Goal: Task Accomplishment & Management: Manage account settings

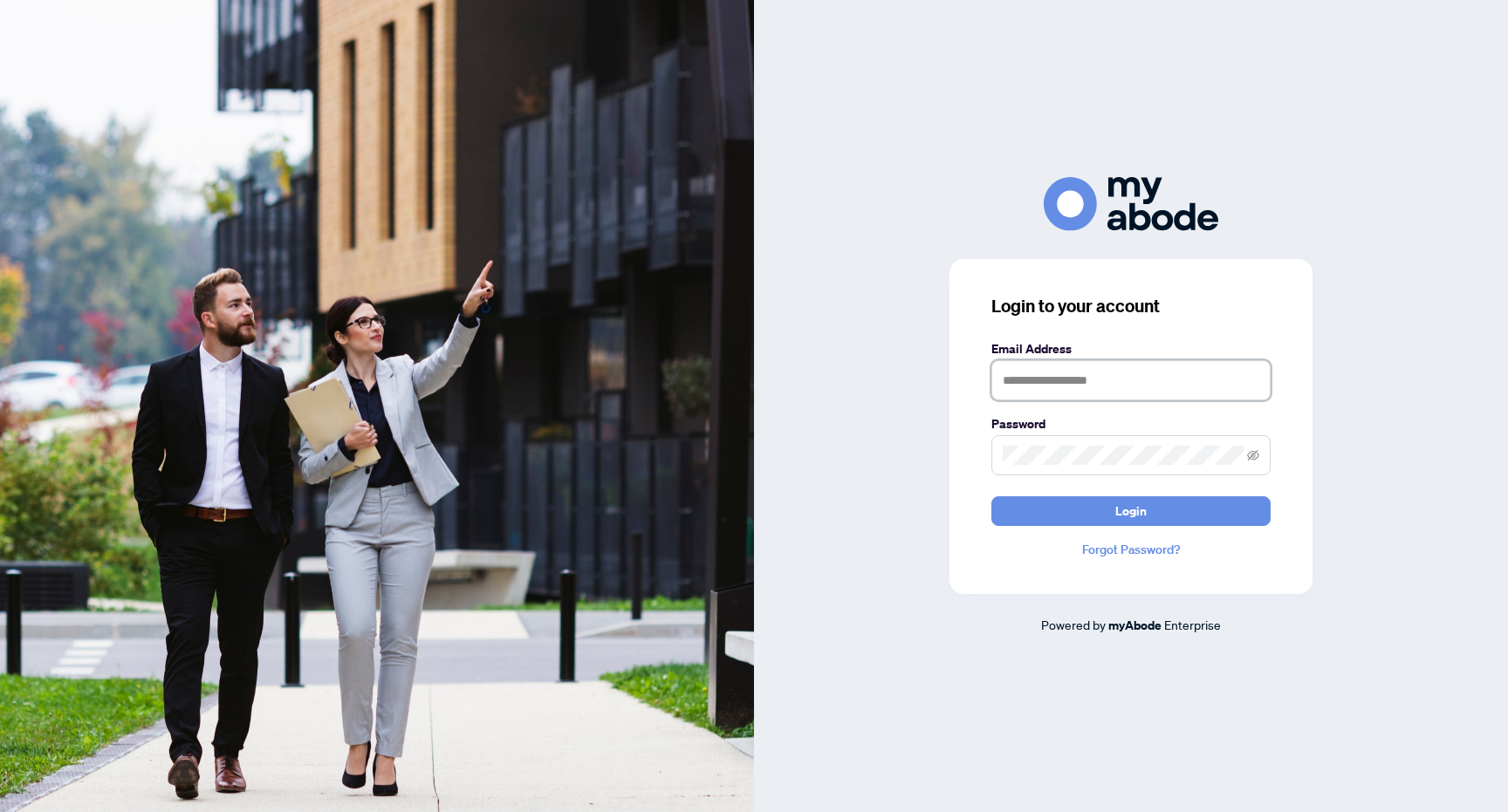
type input "**********"
click at [1131, 510] on button "Login" at bounding box center [1131, 511] width 279 height 30
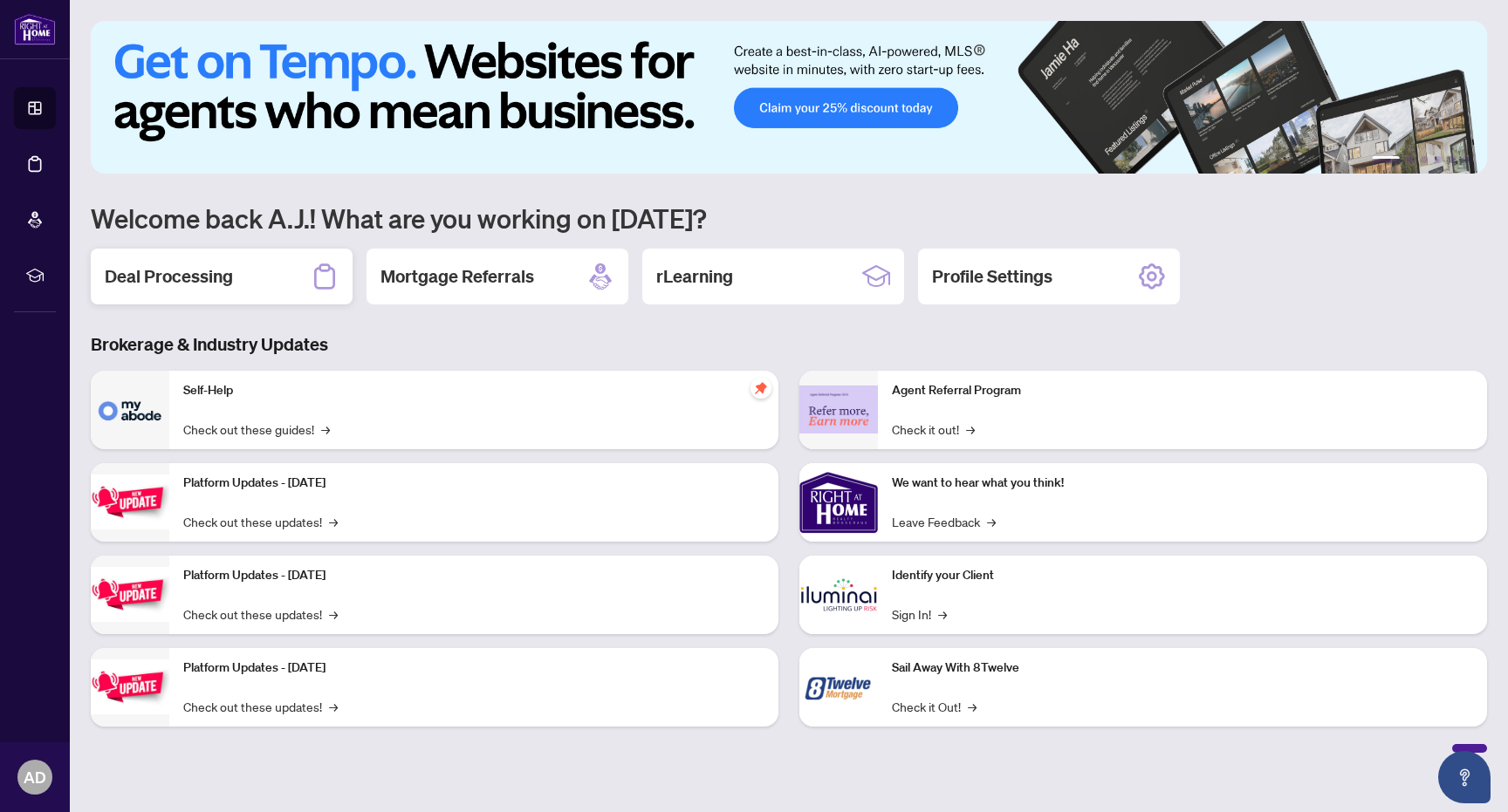
click at [223, 282] on h2 "Deal Processing" at bounding box center [169, 276] width 128 height 25
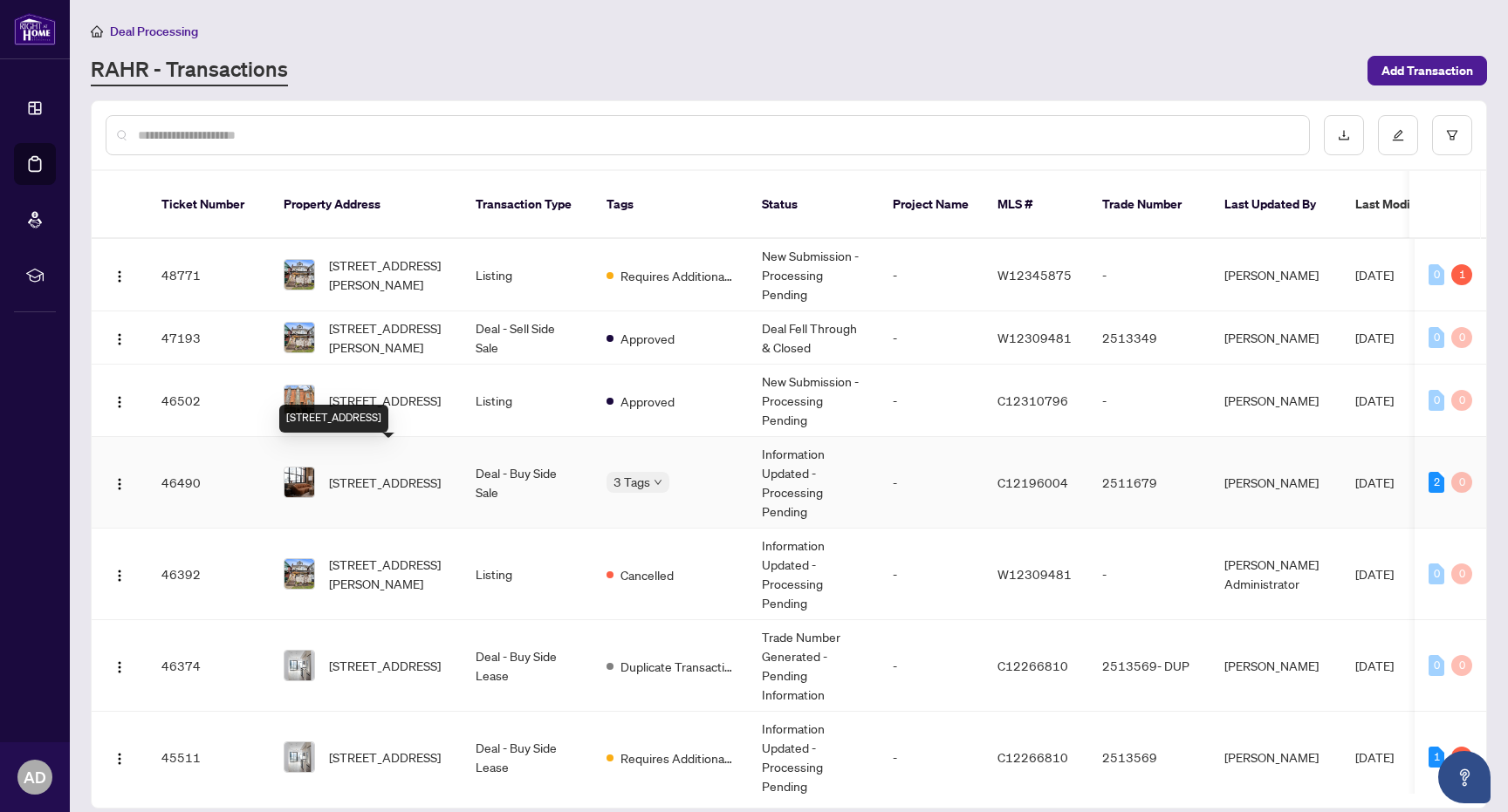
click at [422, 473] on span "[STREET_ADDRESS]" at bounding box center [384, 483] width 112 height 19
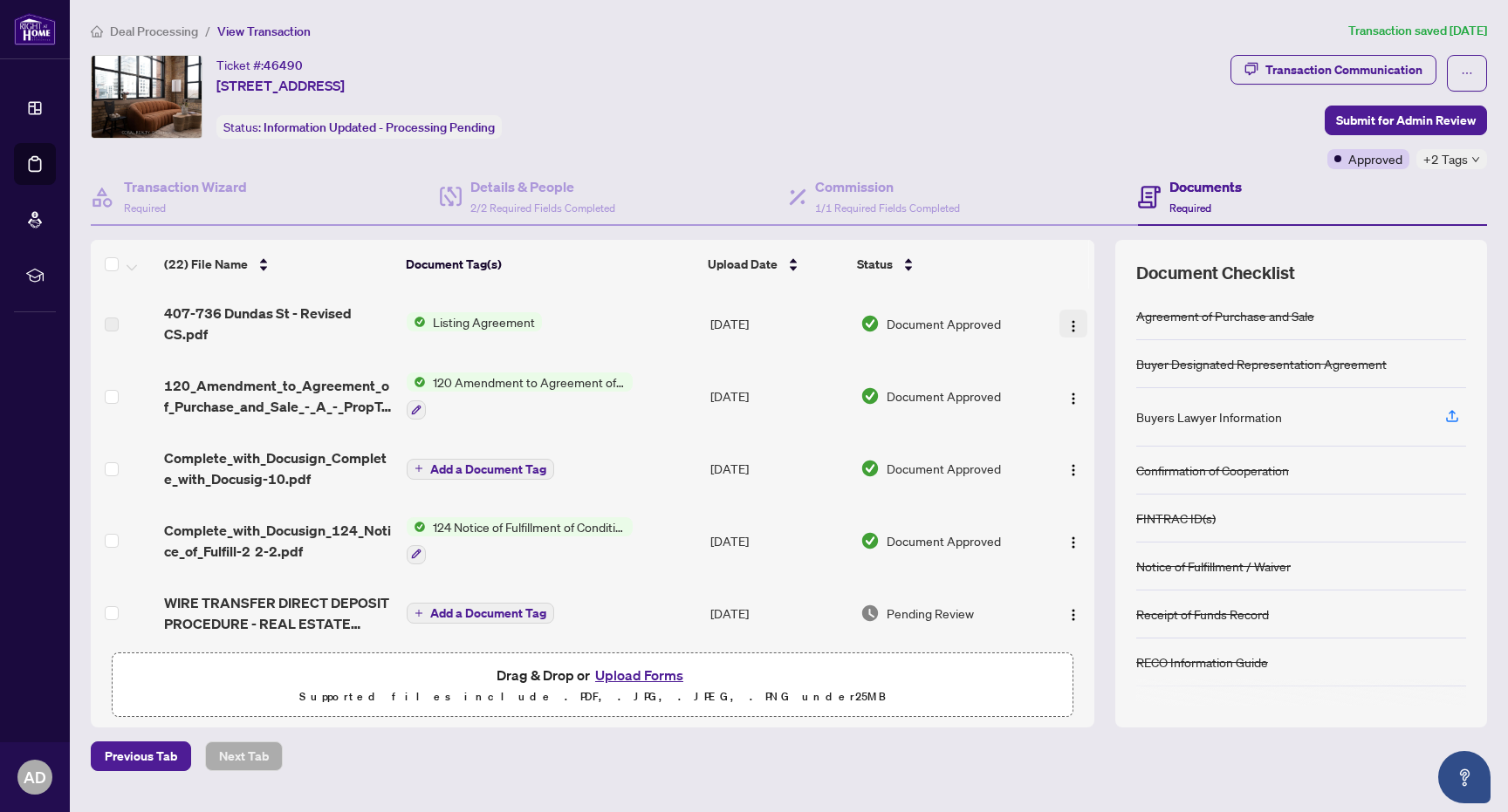
click at [1066, 321] on img "button" at bounding box center [1073, 326] width 14 height 14
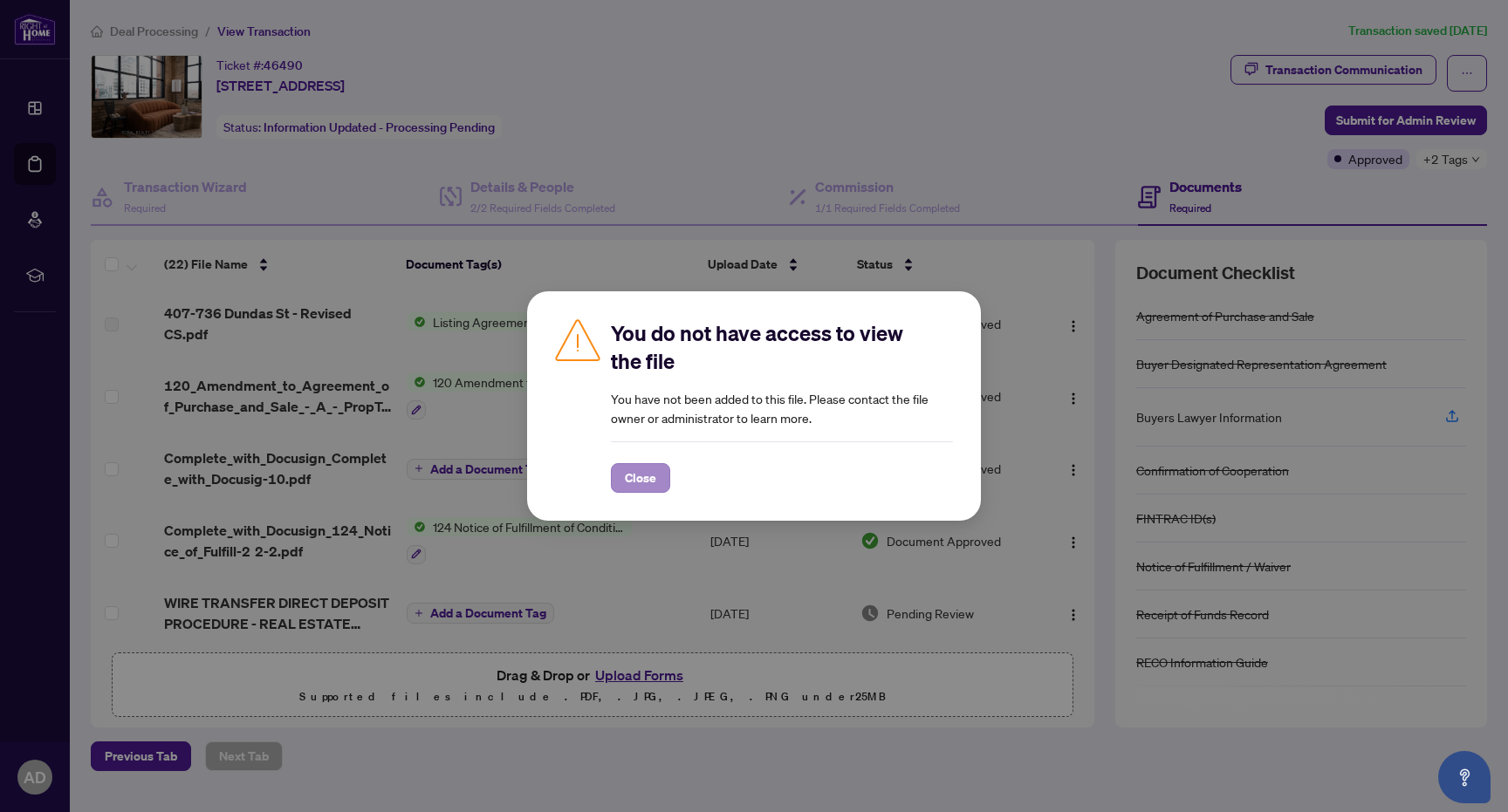
click at [640, 479] on span "Close" at bounding box center [641, 479] width 32 height 28
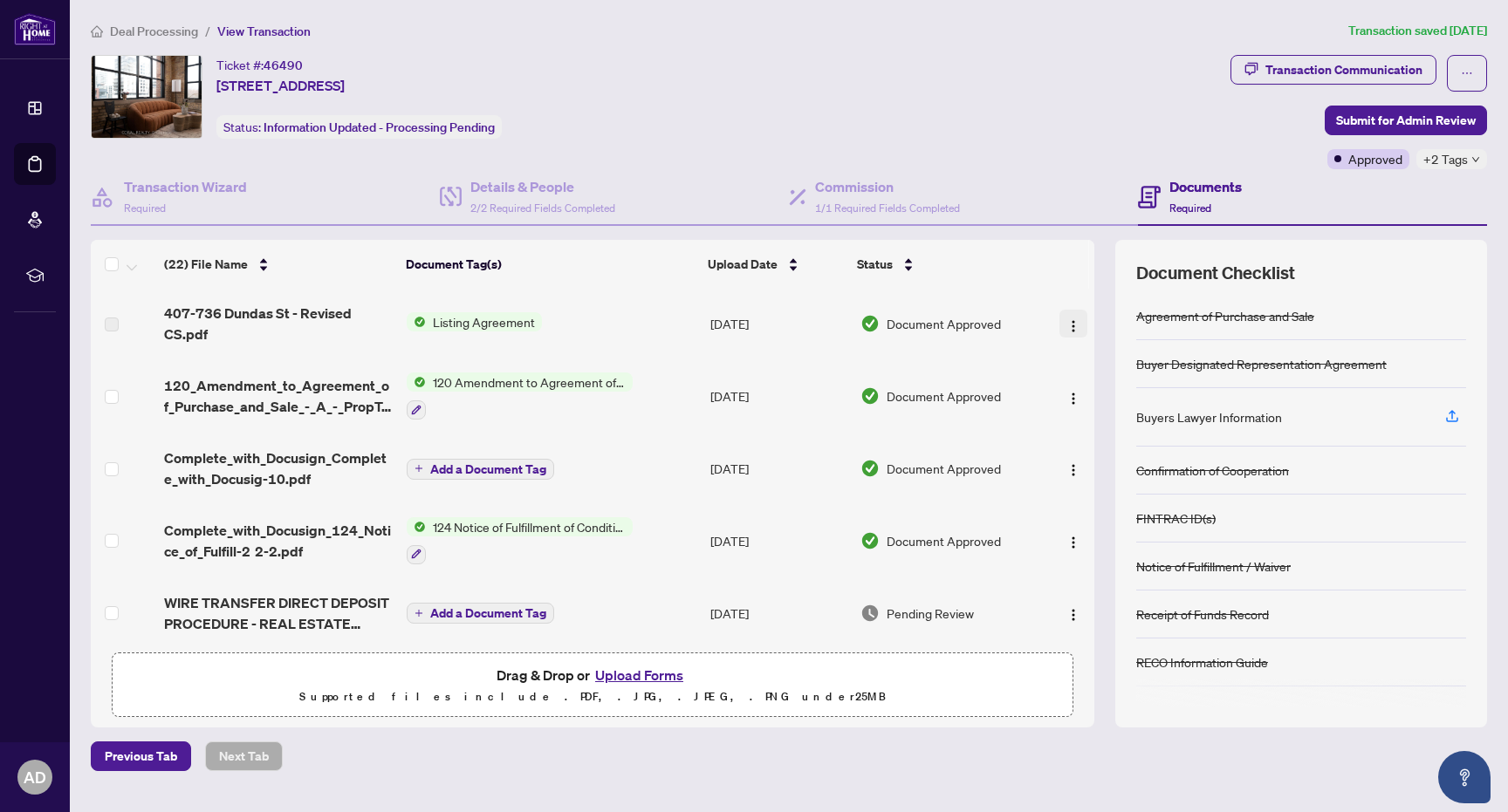
click at [1077, 326] on button "button" at bounding box center [1073, 324] width 28 height 28
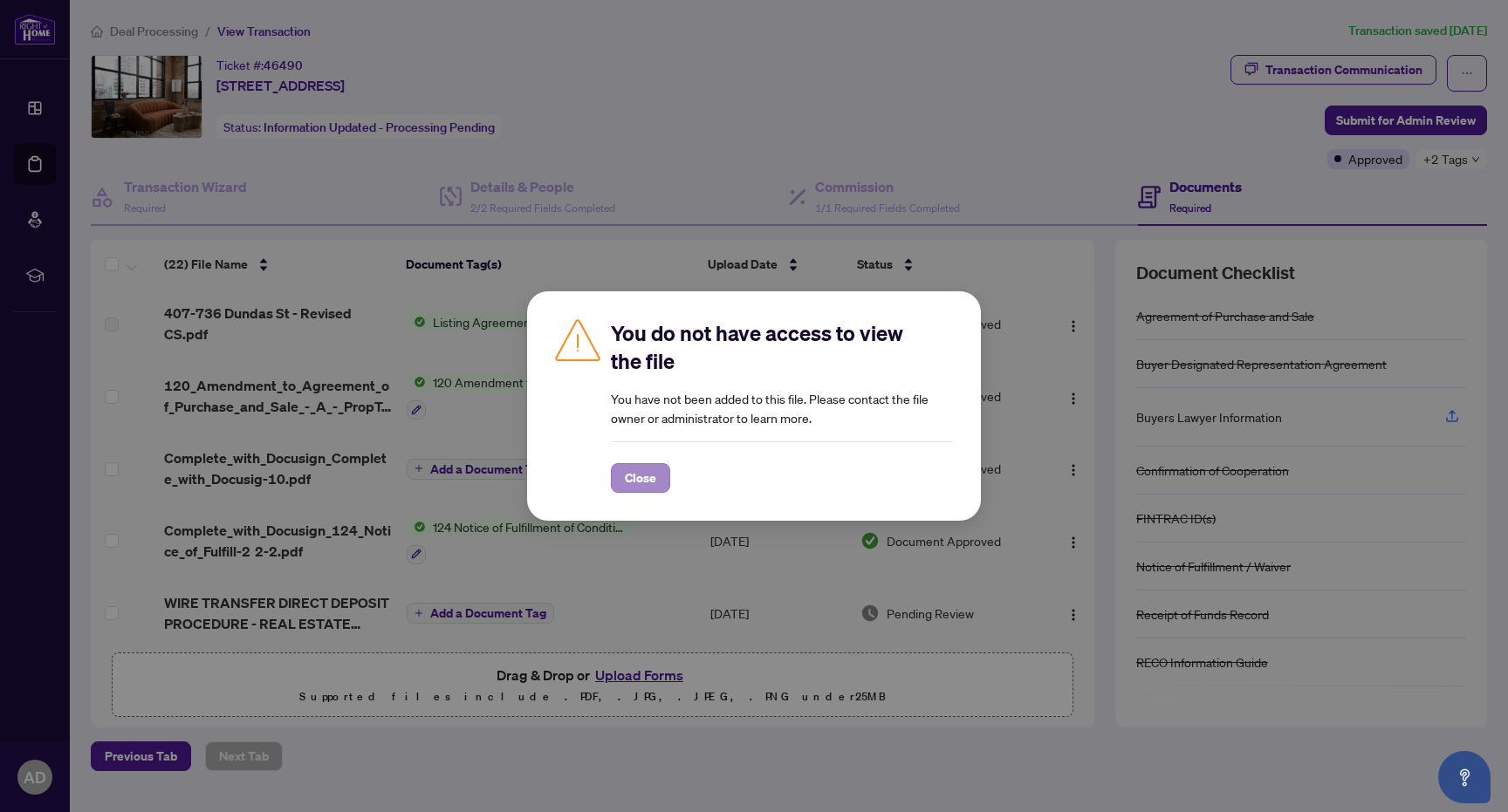
click at [662, 488] on button "Close" at bounding box center [640, 479] width 59 height 30
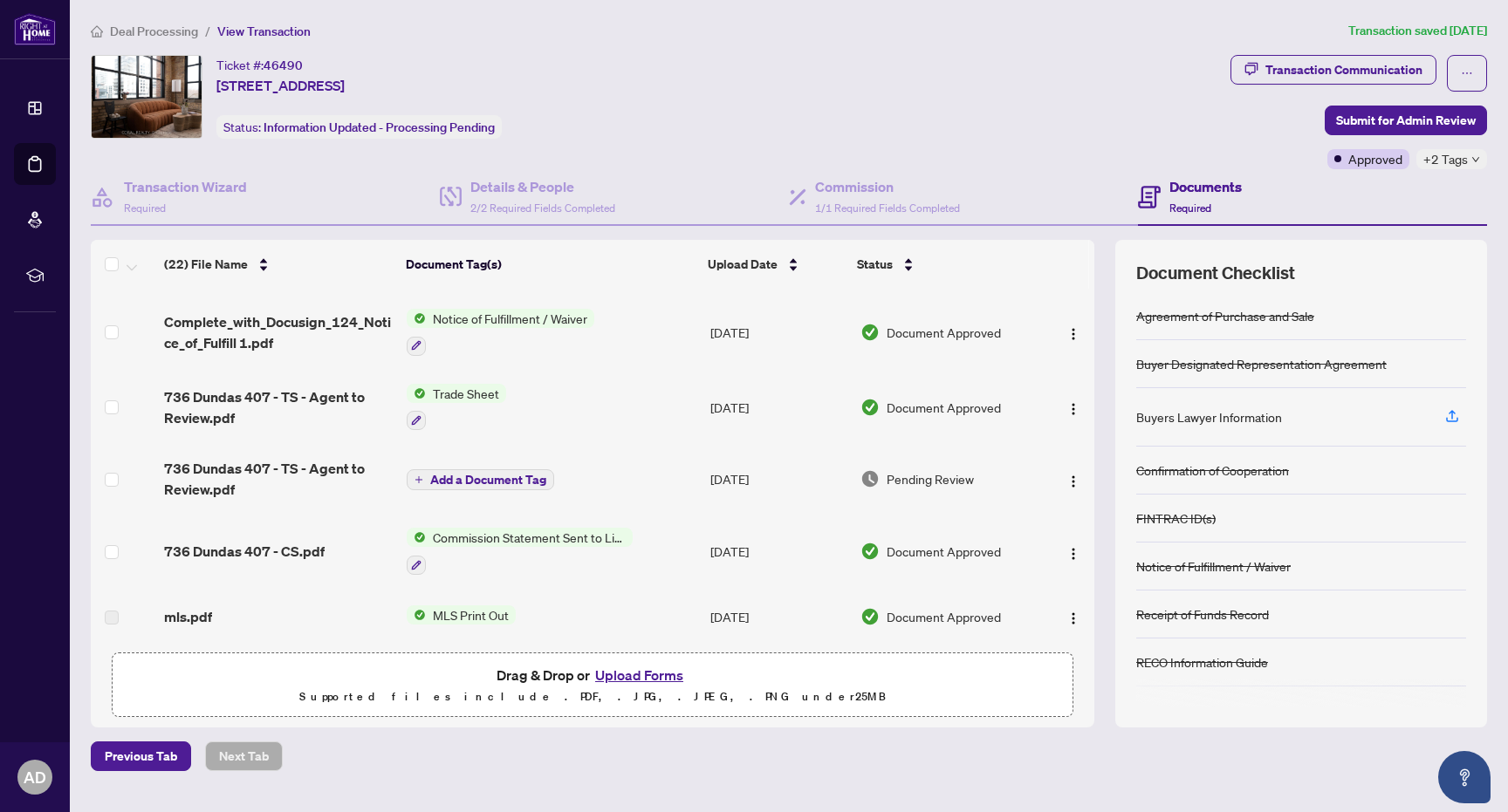
scroll to position [669, 0]
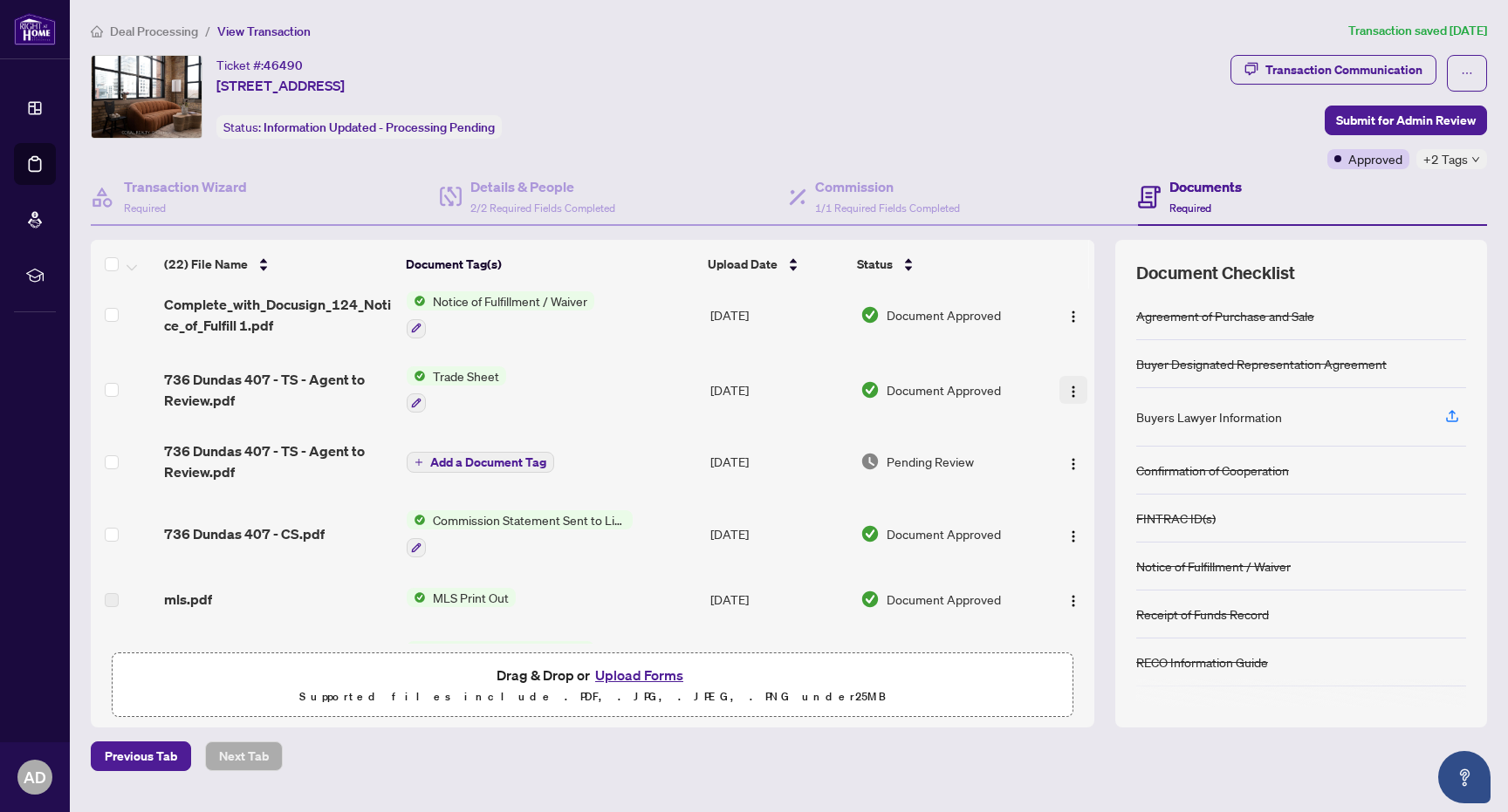
click at [1068, 391] on img "button" at bounding box center [1073, 391] width 14 height 14
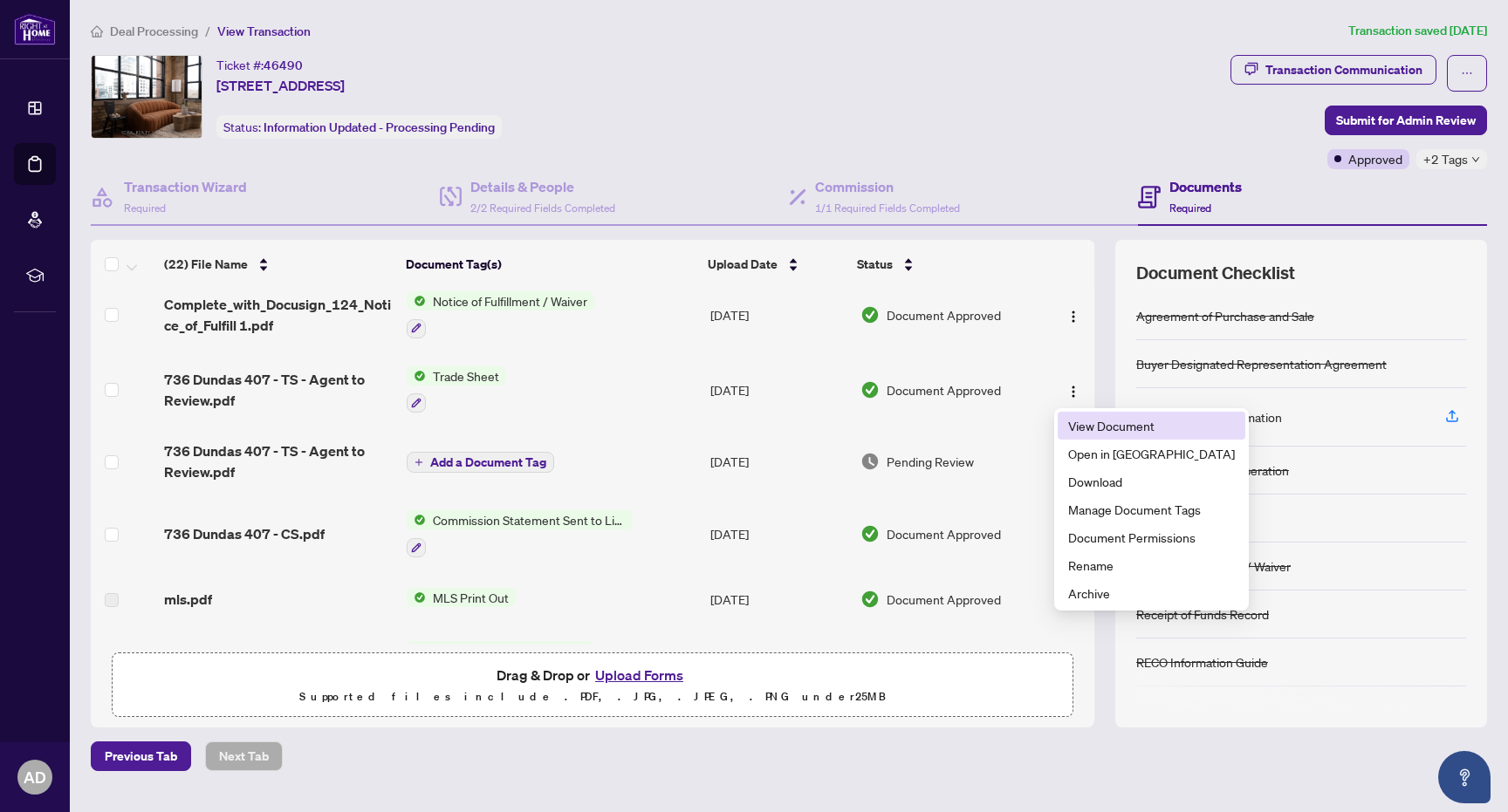
click at [1106, 428] on span "View Document" at bounding box center [1151, 426] width 166 height 19
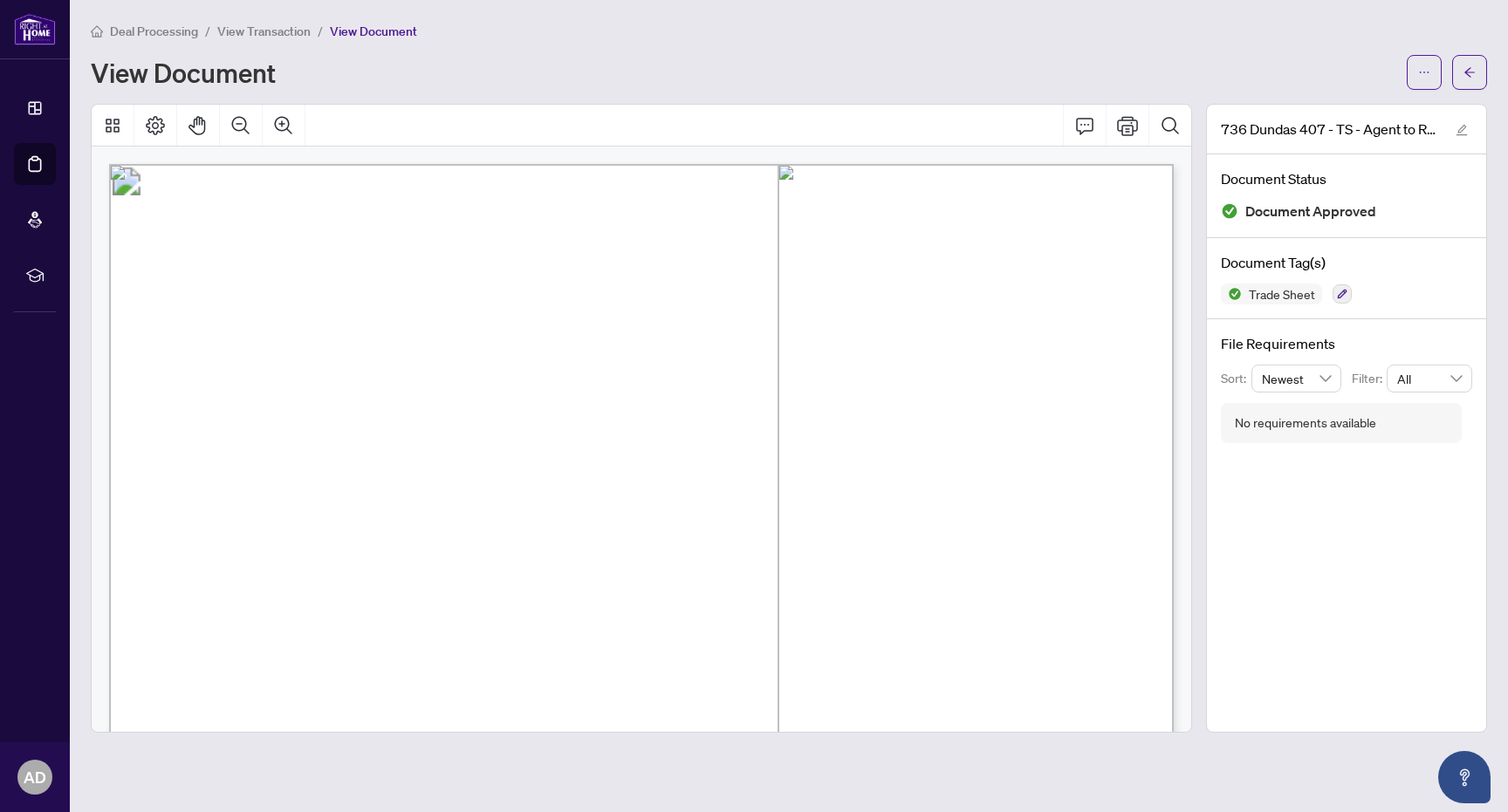
click at [274, 28] on span "View Transaction" at bounding box center [264, 32] width 93 height 16
